Goal: Find specific page/section: Find specific page/section

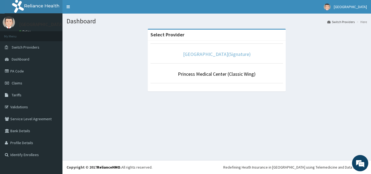
click at [225, 53] on link "[GEOGRAPHIC_DATA](Signature)" at bounding box center [217, 54] width 68 height 6
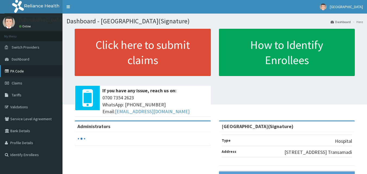
click at [22, 71] on link "PA Code" at bounding box center [31, 71] width 62 height 12
